Goal: Check status: Check status

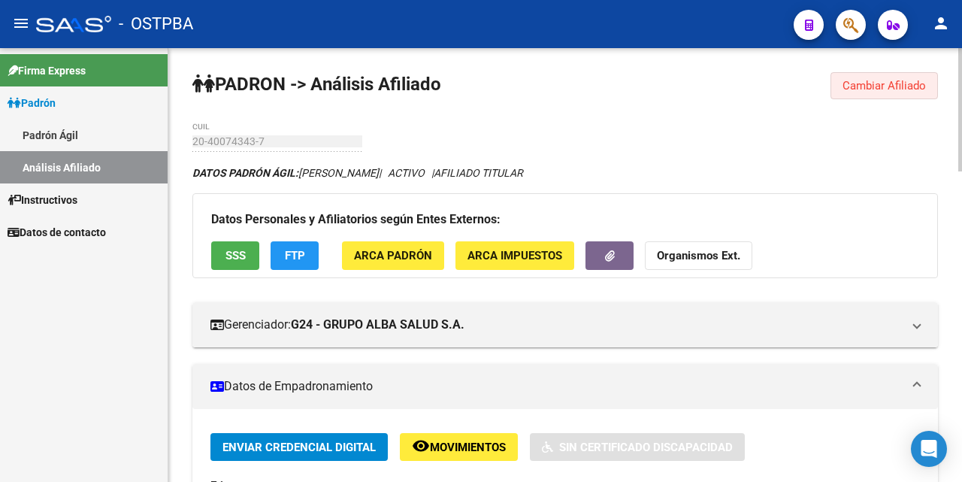
click at [861, 88] on span "Cambiar Afiliado" at bounding box center [884, 86] width 83 height 14
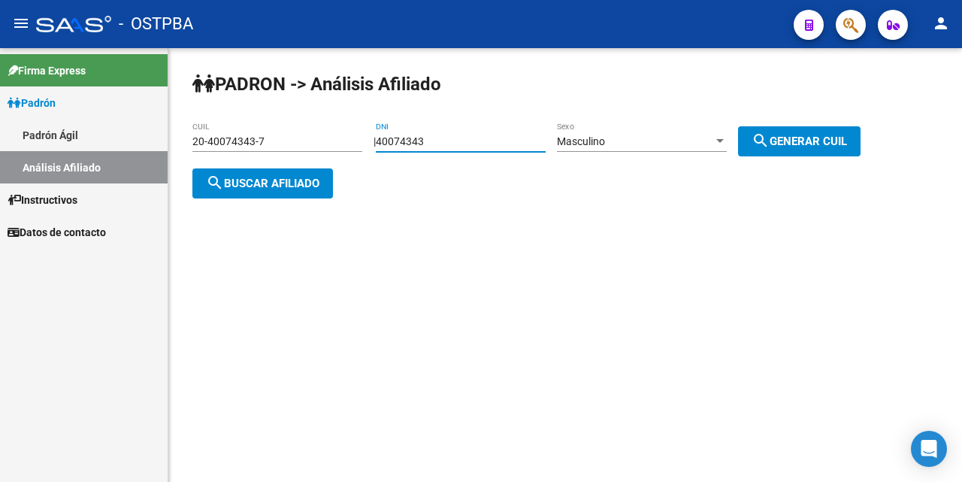
click at [486, 135] on input "40074343" at bounding box center [461, 141] width 170 height 13
type input "4"
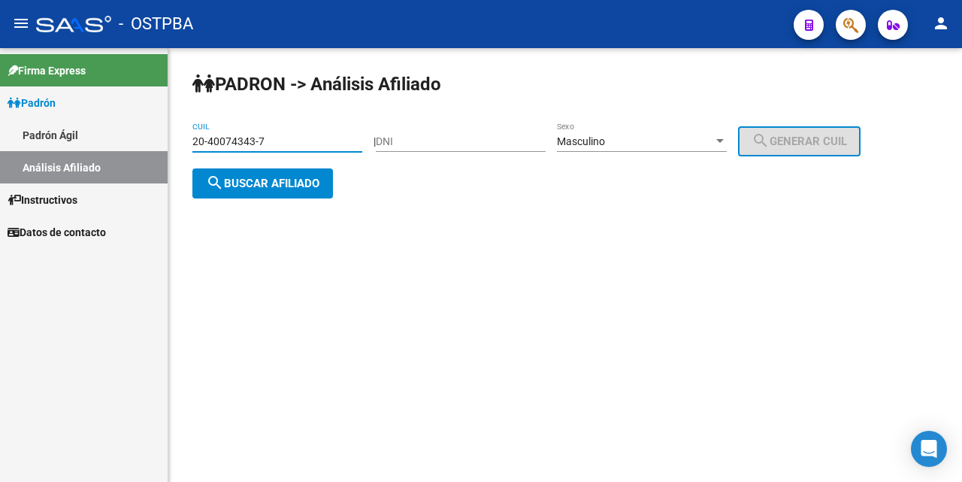
click at [309, 138] on input "20-40074343-7" at bounding box center [277, 141] width 170 height 13
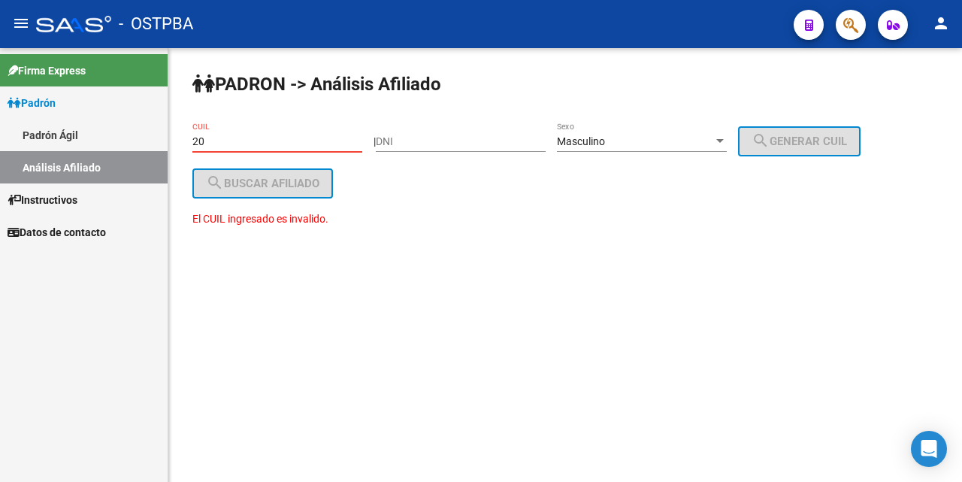
type input "2"
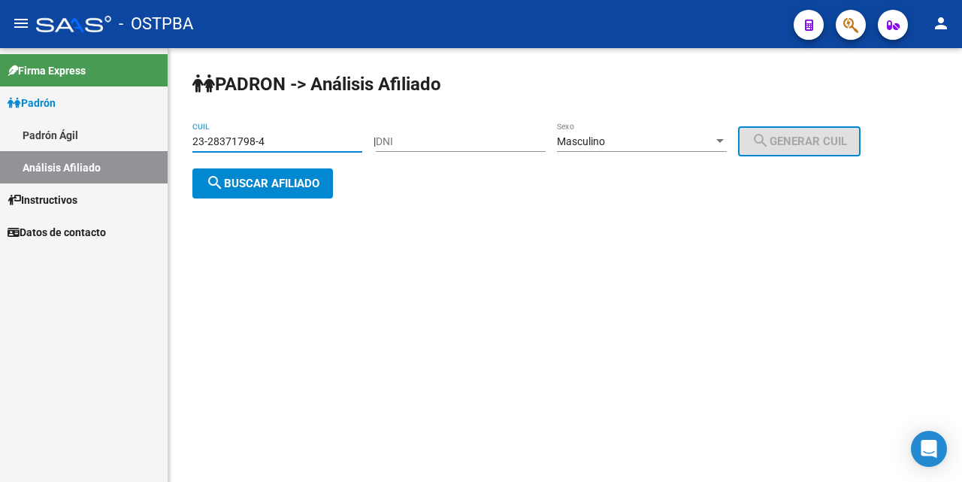
type input "23-28371798-4"
click at [724, 141] on div at bounding box center [720, 141] width 8 height 4
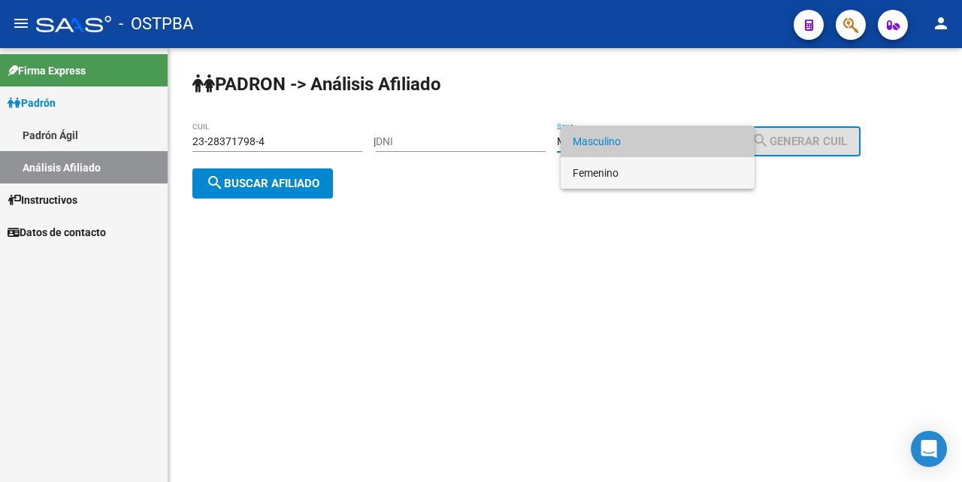
click at [689, 171] on span "Femenino" at bounding box center [658, 173] width 170 height 32
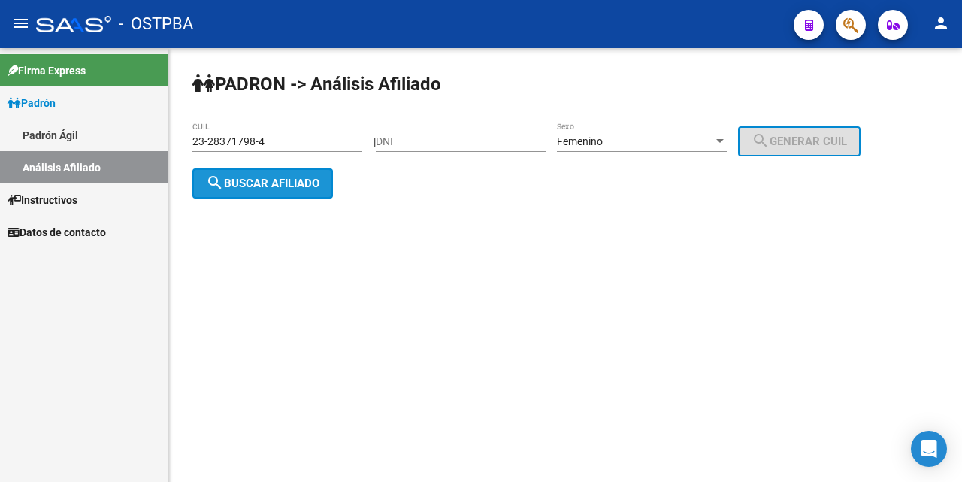
click at [289, 184] on span "search Buscar afiliado" at bounding box center [262, 184] width 113 height 14
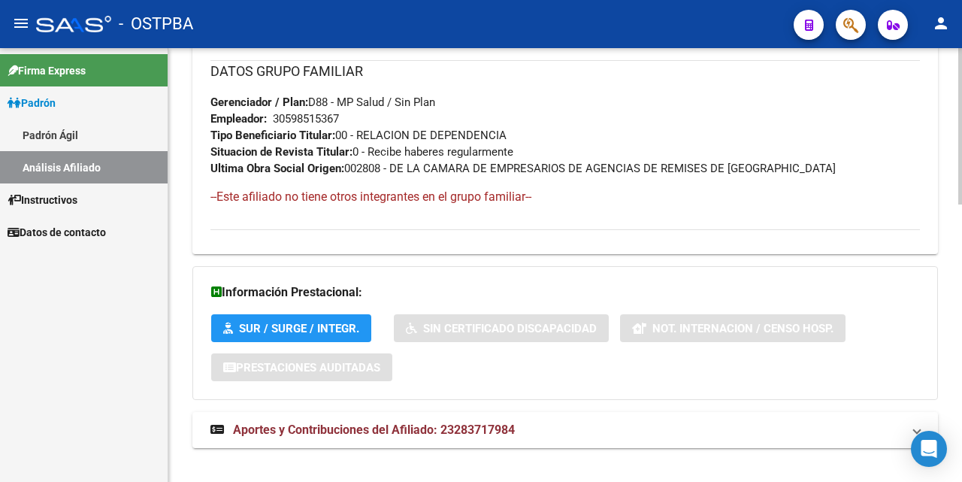
scroll to position [770, 0]
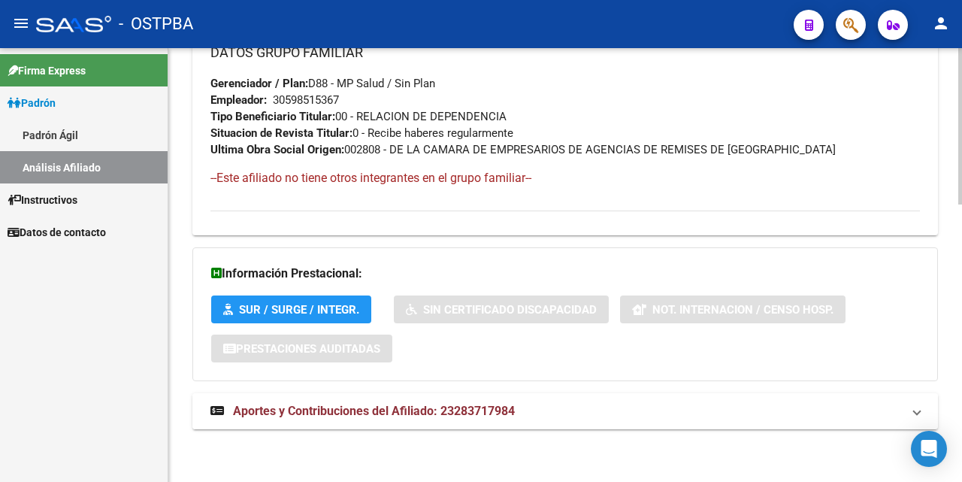
click at [385, 413] on span "Aportes y Contribuciones del Afiliado: 23283717984" at bounding box center [374, 411] width 282 height 14
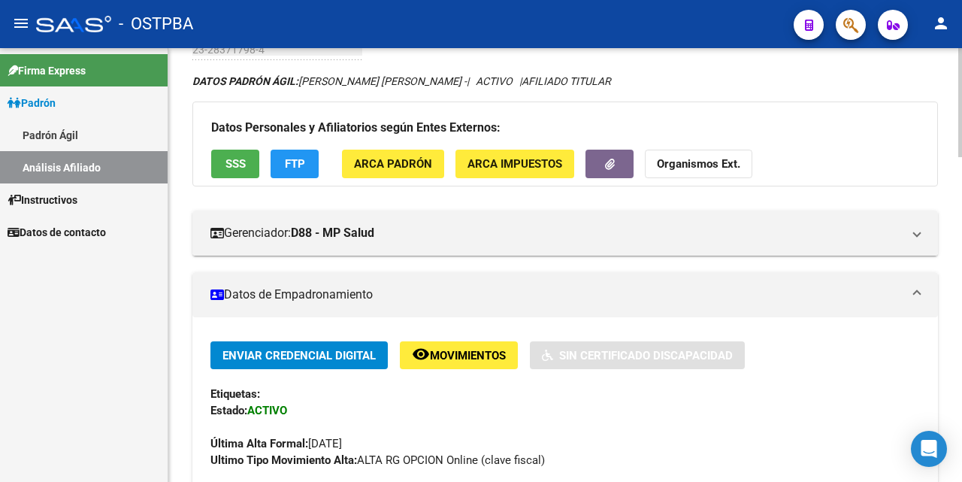
scroll to position [0, 0]
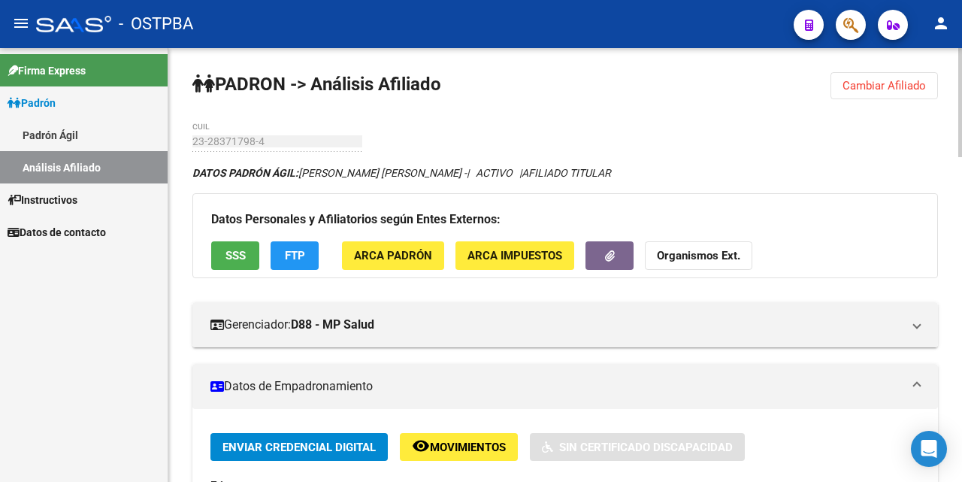
click at [230, 253] on span "SSS" at bounding box center [235, 257] width 20 height 14
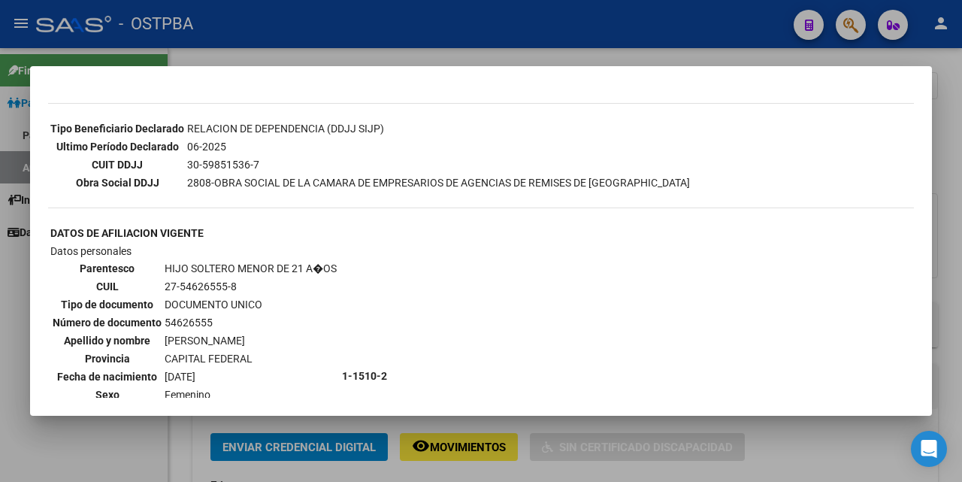
scroll to position [376, 0]
click at [499, 53] on div at bounding box center [481, 241] width 962 height 482
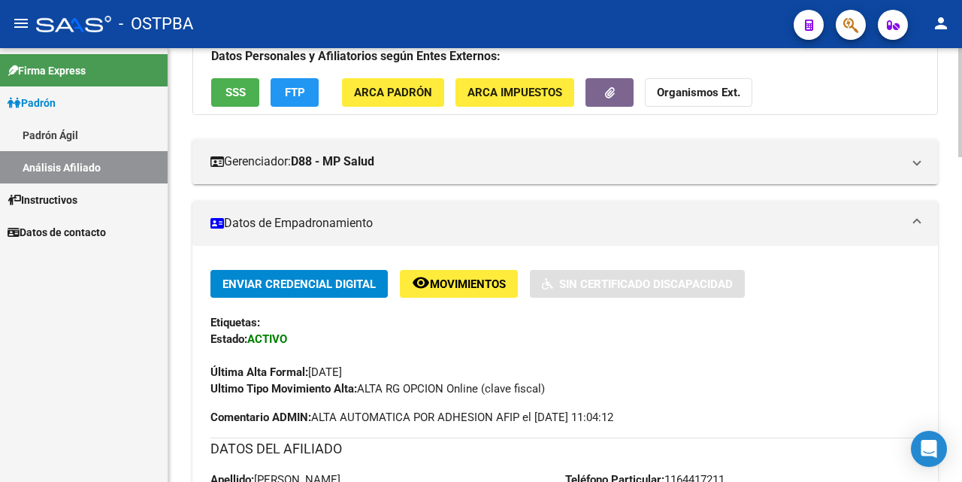
scroll to position [0, 0]
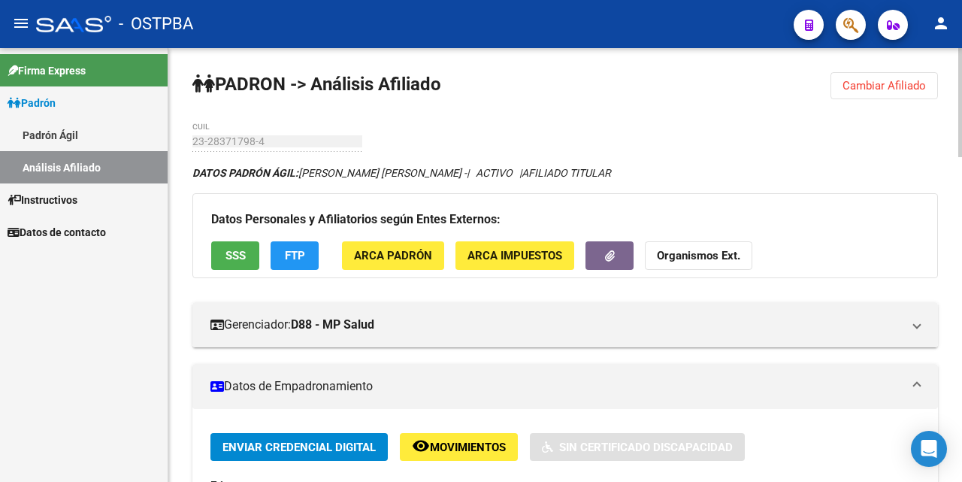
click at [241, 253] on span "SSS" at bounding box center [235, 257] width 20 height 14
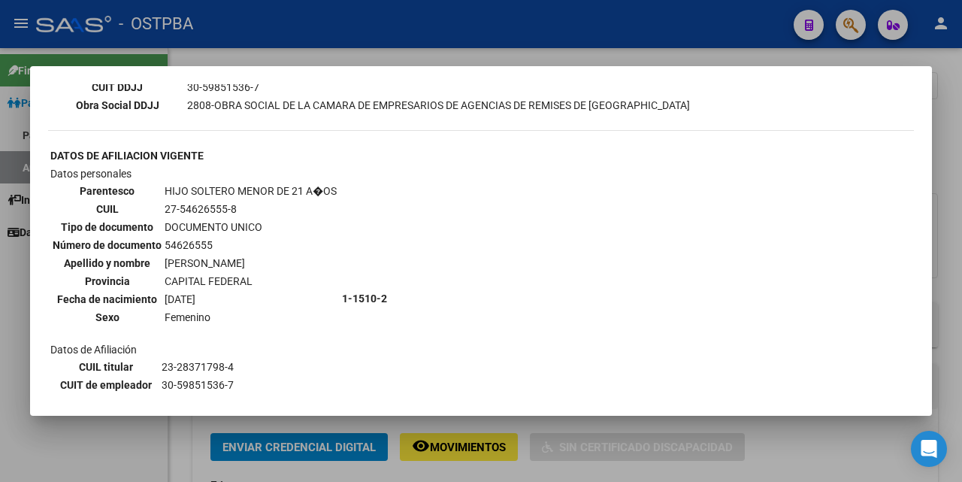
scroll to position [451, 0]
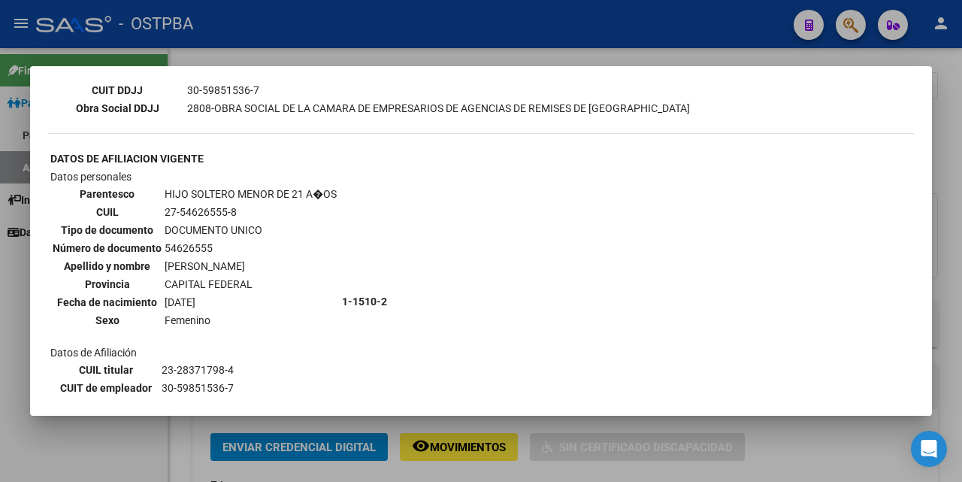
click at [589, 55] on div at bounding box center [481, 241] width 962 height 482
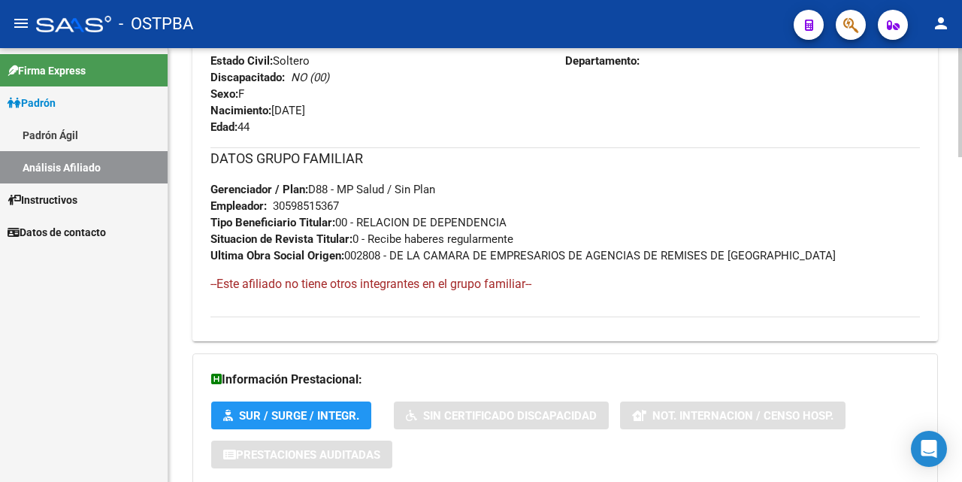
scroll to position [752, 0]
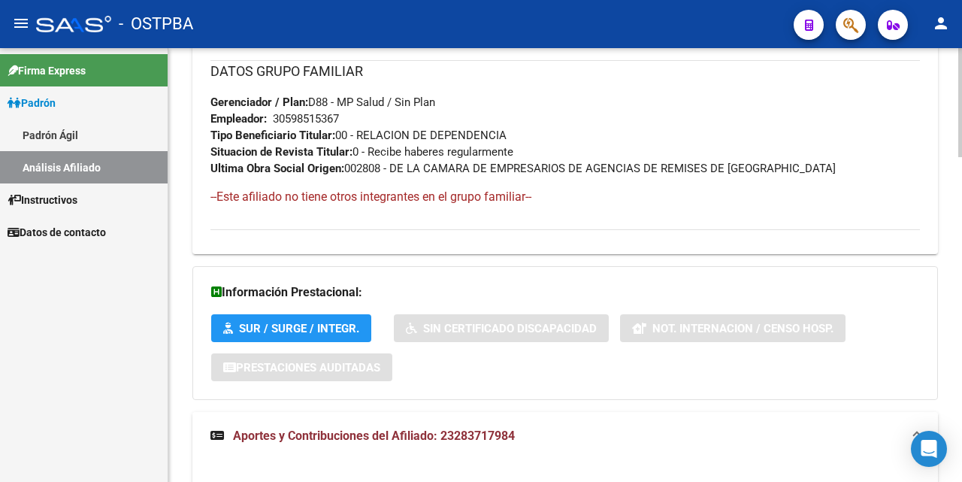
click at [374, 434] on span "Aportes y Contribuciones del Afiliado: 23283717984" at bounding box center [374, 435] width 282 height 14
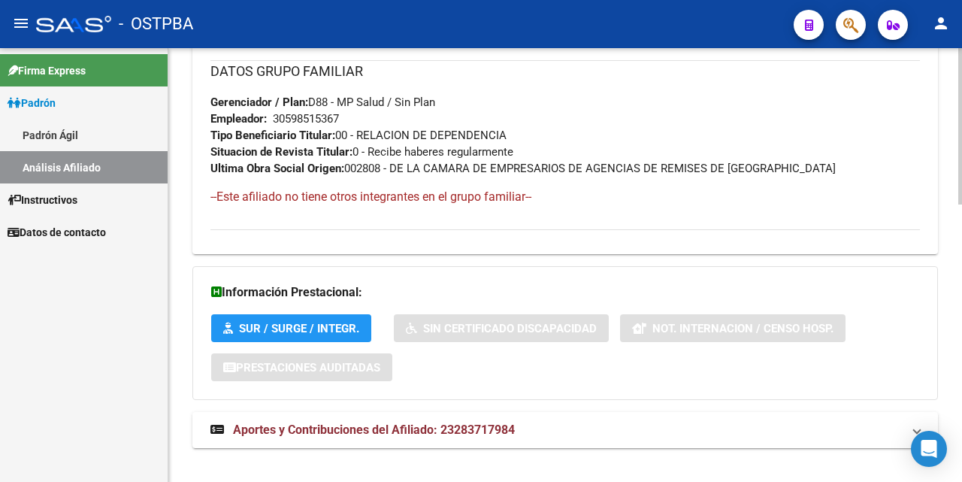
scroll to position [770, 0]
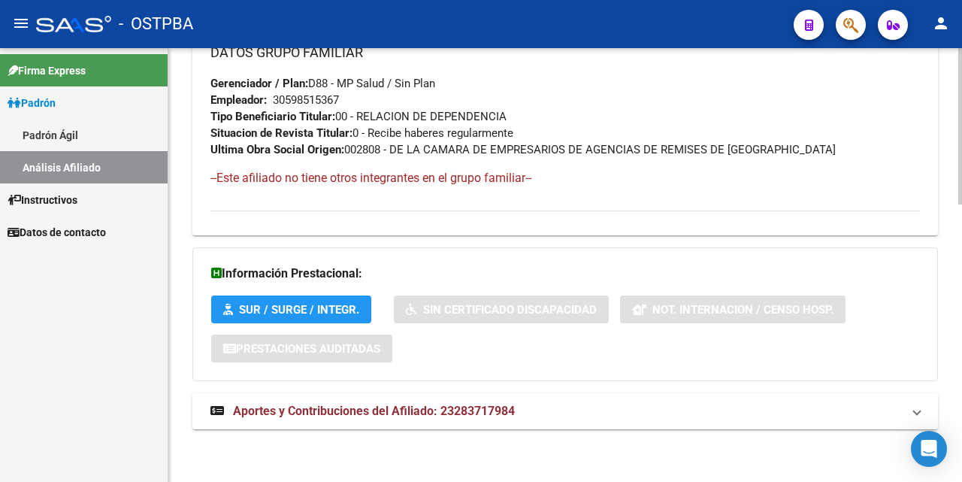
click at [403, 412] on span "Aportes y Contribuciones del Afiliado: 23283717984" at bounding box center [374, 411] width 282 height 14
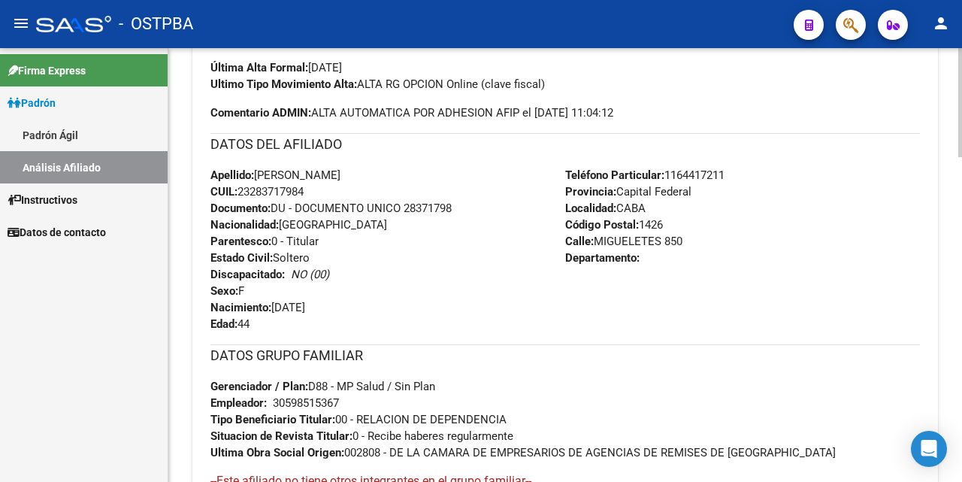
scroll to position [317, 0]
